Goal: Check status: Check status

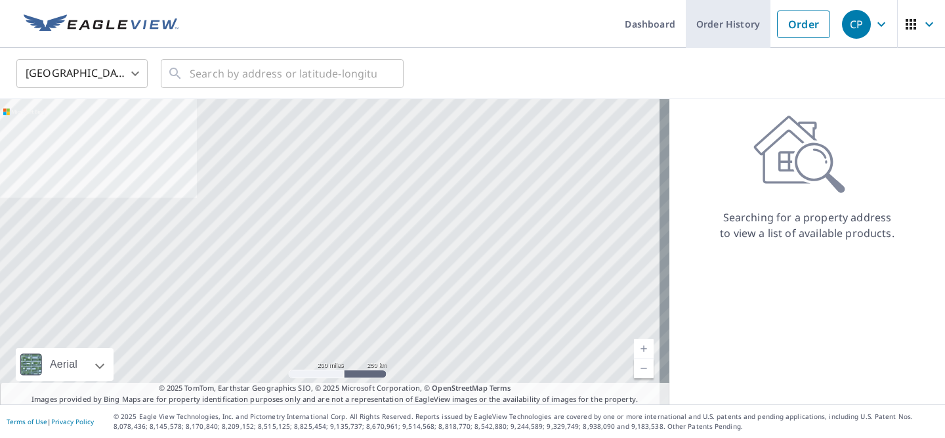
click at [709, 16] on link "Order History" at bounding box center [728, 24] width 85 height 48
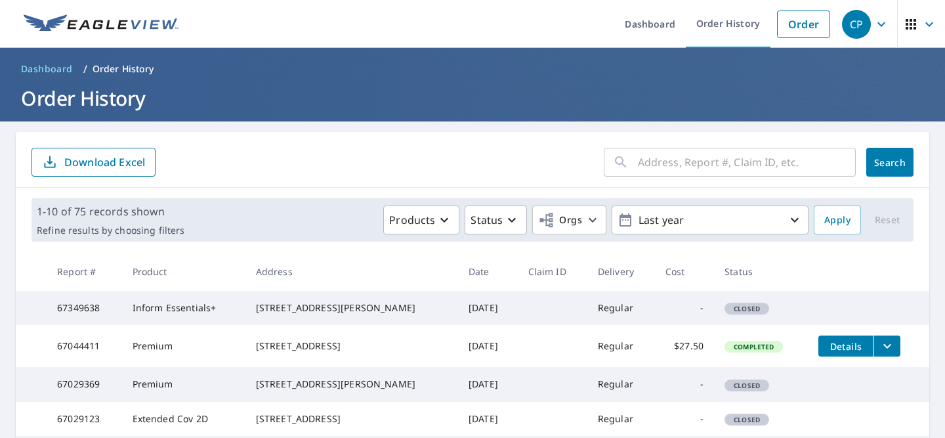
drag, startPoint x: 159, startPoint y: 310, endPoint x: 173, endPoint y: 311, distance: 14.4
click at [160, 311] on td "Inform Essentials+" at bounding box center [183, 308] width 123 height 34
drag, startPoint x: 239, startPoint y: 307, endPoint x: 328, endPoint y: 318, distance: 89.2
click at [328, 318] on tr "67349638 Inform Essentials+ [STREET_ADDRESS][PERSON_NAME] [DATE] Regular - Clos…" at bounding box center [472, 308] width 913 height 34
click at [328, 314] on div "[STREET_ADDRESS][PERSON_NAME]" at bounding box center [352, 307] width 192 height 13
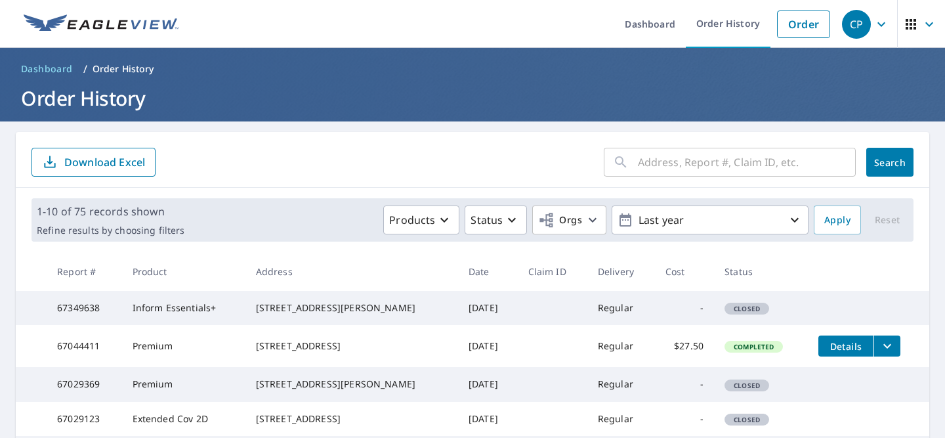
click at [190, 312] on td "Inform Essentials+" at bounding box center [183, 308] width 123 height 34
click at [626, 313] on td "Regular" at bounding box center [621, 308] width 68 height 34
click at [108, 310] on td "67349638" at bounding box center [84, 308] width 75 height 34
